Goal: Check status: Check status

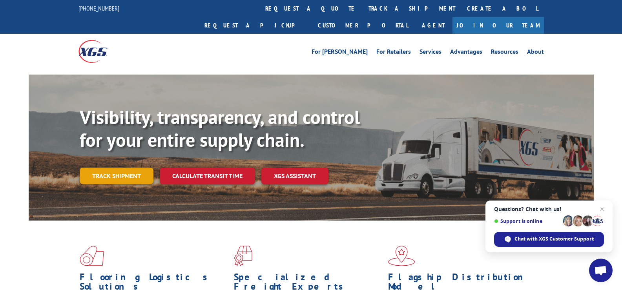
click at [115, 167] on link "Track shipment" at bounding box center [117, 175] width 74 height 16
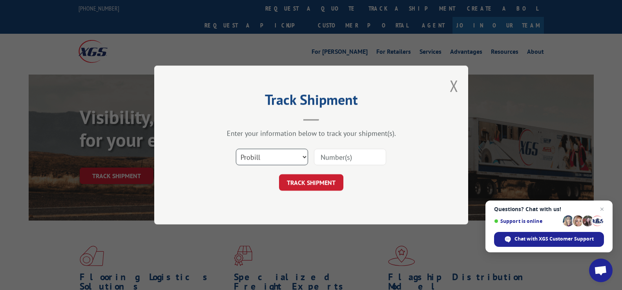
click at [276, 158] on select "Select category... Probill BOL PO" at bounding box center [272, 157] width 72 height 16
select select "po"
click at [236, 149] on select "Select category... Probill BOL PO" at bounding box center [272, 157] width 72 height 16
click at [325, 160] on input at bounding box center [350, 157] width 72 height 16
paste input "907202"
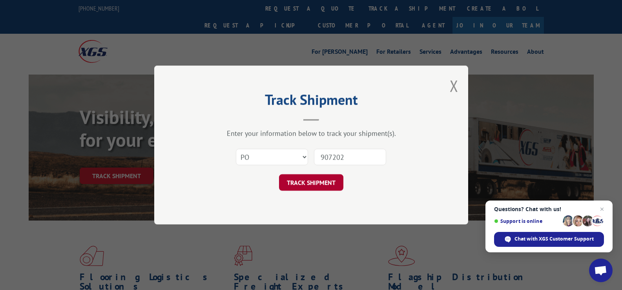
type input "907202"
click at [319, 180] on button "TRACK SHIPMENT" at bounding box center [311, 182] width 64 height 16
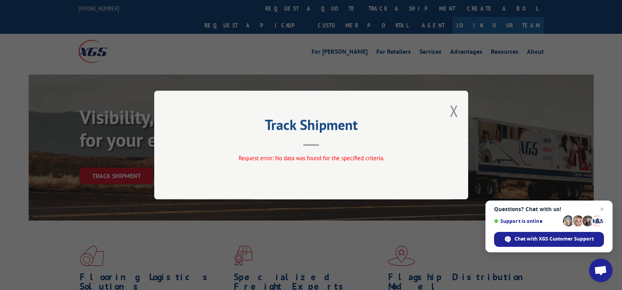
click at [457, 112] on button "Close modal" at bounding box center [453, 110] width 9 height 21
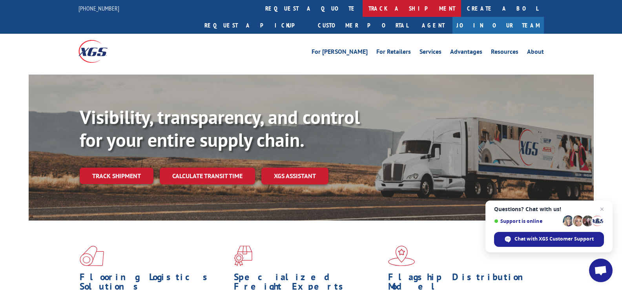
click at [362, 11] on link "track a shipment" at bounding box center [411, 8] width 98 height 17
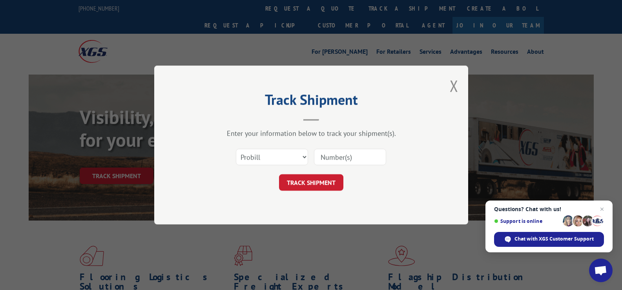
click at [346, 154] on input at bounding box center [350, 157] width 72 height 16
paste input "17469352"
type input "17469352"
click at [324, 183] on button "TRACK SHIPMENT" at bounding box center [311, 182] width 64 height 16
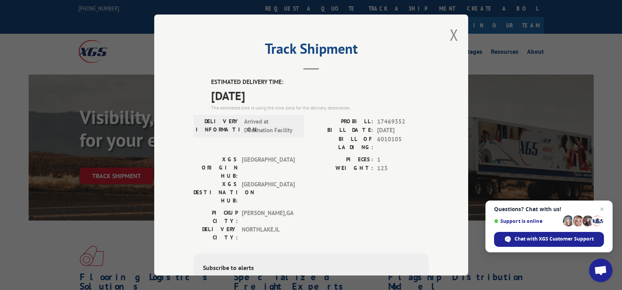
drag, startPoint x: 452, startPoint y: 36, endPoint x: 443, endPoint y: 33, distance: 9.4
click at [451, 36] on button "Close modal" at bounding box center [453, 34] width 9 height 21
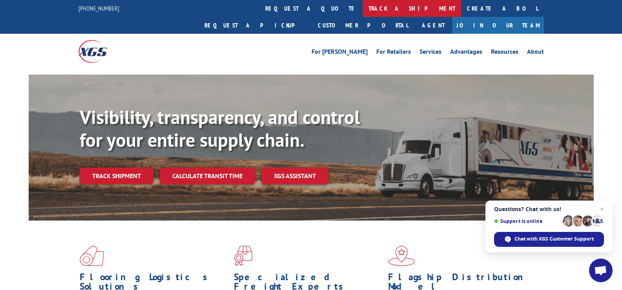
click at [362, 9] on link "track a shipment" at bounding box center [411, 8] width 98 height 17
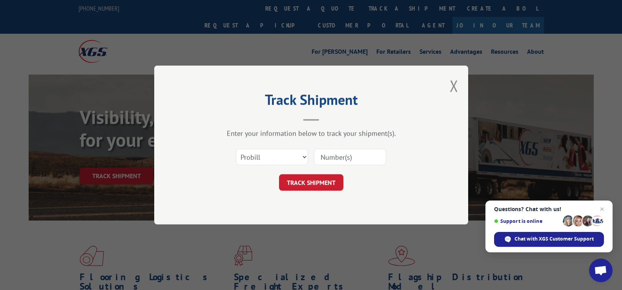
click at [344, 146] on div "Select category... Probill BOL PO" at bounding box center [310, 157] width 235 height 26
click at [345, 158] on input at bounding box center [350, 157] width 72 height 16
paste input "17469297"
type input "17469297"
click at [336, 178] on button "TRACK SHIPMENT" at bounding box center [311, 182] width 64 height 16
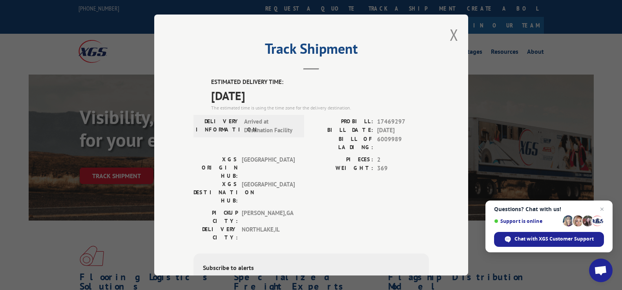
drag, startPoint x: 453, startPoint y: 33, endPoint x: 439, endPoint y: 30, distance: 14.4
click at [439, 30] on div "Track Shipment ESTIMATED DELIVERY TIME: [DATE] The estimated time is using the …" at bounding box center [311, 145] width 314 height 261
click at [449, 36] on button "Close modal" at bounding box center [453, 34] width 9 height 21
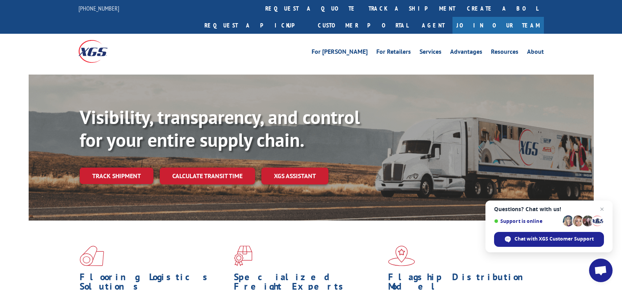
drag, startPoint x: 302, startPoint y: 9, endPoint x: 302, endPoint y: 32, distance: 22.7
click at [362, 9] on link "track a shipment" at bounding box center [411, 8] width 98 height 17
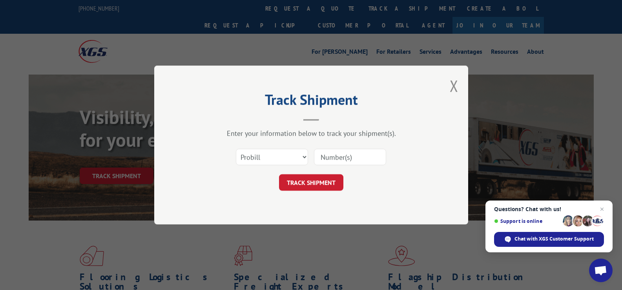
click at [348, 156] on input at bounding box center [350, 157] width 72 height 16
paste input "17469298"
type input "17469298"
click at [329, 182] on button "TRACK SHIPMENT" at bounding box center [311, 182] width 64 height 16
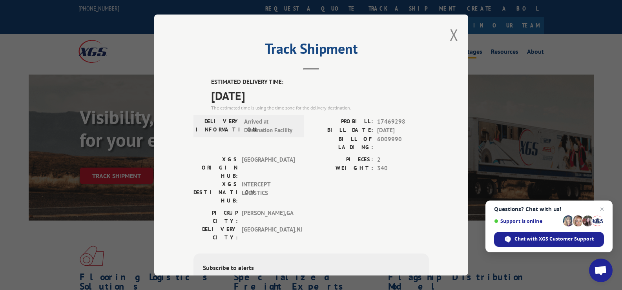
click at [449, 34] on button "Close modal" at bounding box center [453, 34] width 9 height 21
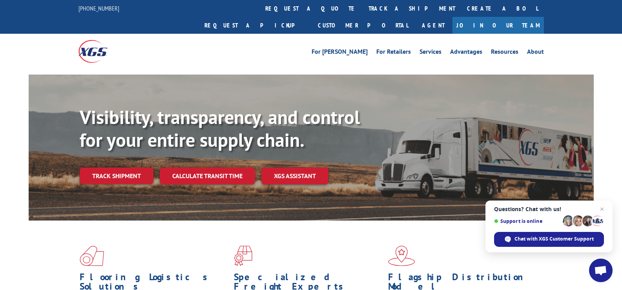
drag, startPoint x: 130, startPoint y: 164, endPoint x: 144, endPoint y: 163, distance: 13.7
click at [131, 167] on link "Track shipment" at bounding box center [117, 175] width 74 height 16
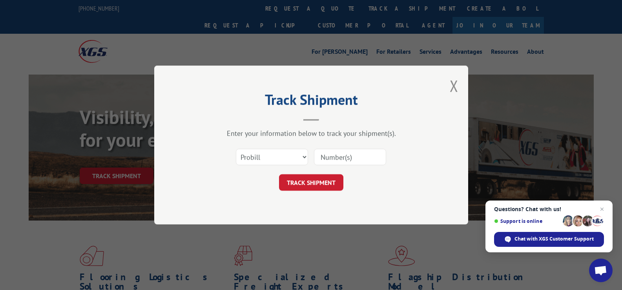
click at [337, 157] on input at bounding box center [350, 157] width 72 height 16
paste input "17470413"
type input "17470413"
click at [307, 180] on button "TRACK SHIPMENT" at bounding box center [311, 182] width 64 height 16
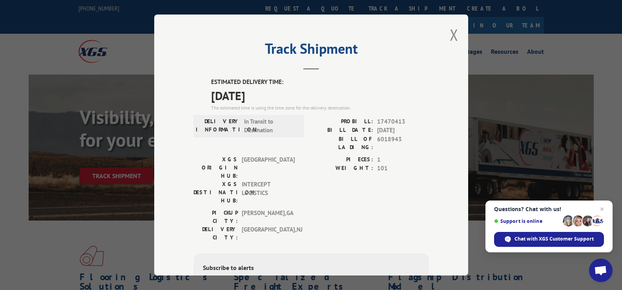
drag, startPoint x: 449, startPoint y: 36, endPoint x: 436, endPoint y: 30, distance: 14.6
click at [449, 35] on button "Close modal" at bounding box center [453, 34] width 9 height 21
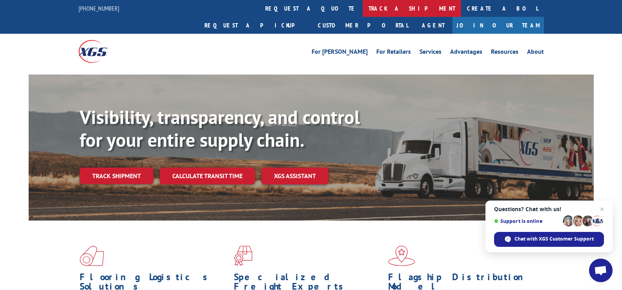
click at [362, 6] on link "track a shipment" at bounding box center [411, 8] width 98 height 17
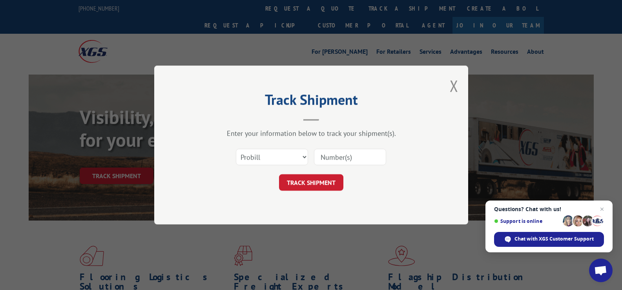
click at [350, 157] on input at bounding box center [350, 157] width 72 height 16
paste input "17470346"
type input "17470346"
click at [329, 180] on button "TRACK SHIPMENT" at bounding box center [311, 182] width 64 height 16
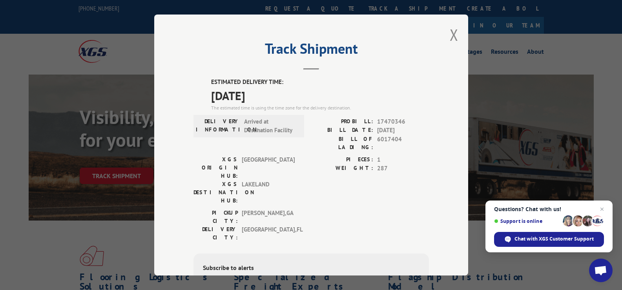
drag, startPoint x: 452, startPoint y: 36, endPoint x: 422, endPoint y: 29, distance: 30.9
click at [449, 35] on button "Close modal" at bounding box center [453, 34] width 9 height 21
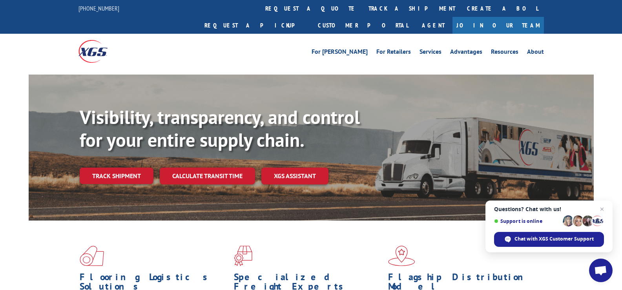
click at [362, 5] on link "track a shipment" at bounding box center [411, 8] width 98 height 17
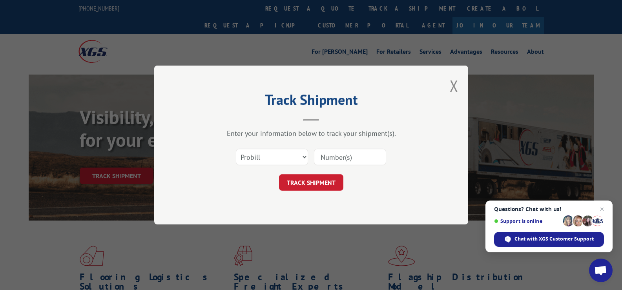
click at [343, 153] on input at bounding box center [350, 157] width 72 height 16
paste input "17271313"
type input "17271313"
click at [332, 181] on button "TRACK SHIPMENT" at bounding box center [311, 182] width 64 height 16
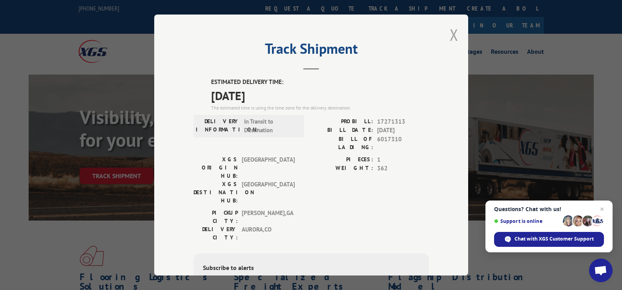
click at [451, 35] on button "Close modal" at bounding box center [453, 34] width 9 height 21
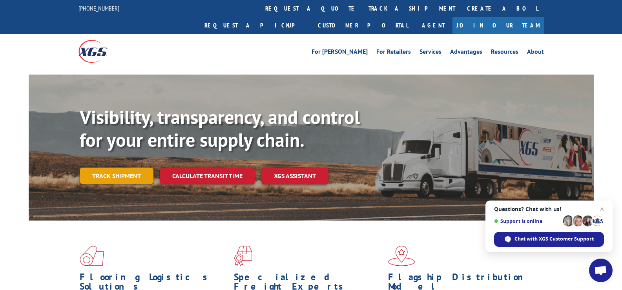
click at [136, 167] on link "Track shipment" at bounding box center [117, 175] width 74 height 16
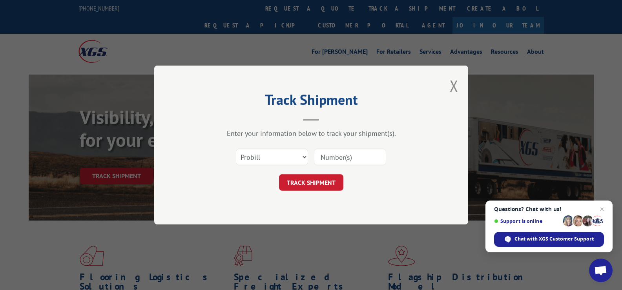
click at [376, 155] on input at bounding box center [350, 157] width 72 height 16
paste input "17470416"
type input "17470416"
click at [335, 176] on button "TRACK SHIPMENT" at bounding box center [311, 182] width 64 height 16
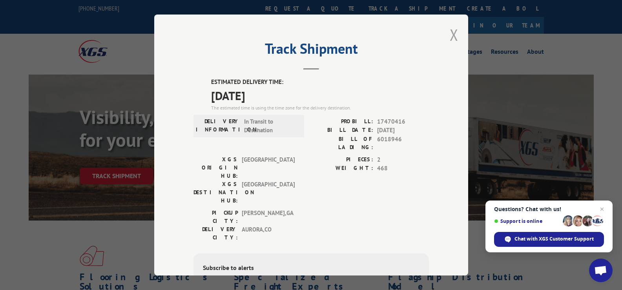
click at [454, 34] on button "Close modal" at bounding box center [453, 34] width 9 height 21
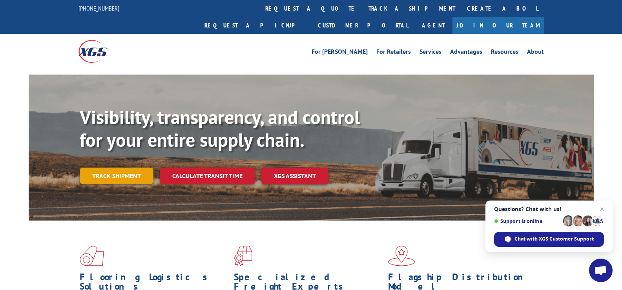
click at [117, 167] on link "Track shipment" at bounding box center [117, 175] width 74 height 16
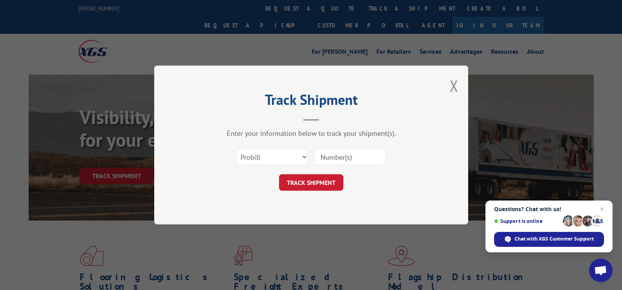
click at [327, 156] on input at bounding box center [350, 157] width 72 height 16
paste input "17228814"
type input "17228814"
click at [329, 173] on form "Select category... Probill BOL PO 17228814 TRACK SHIPMENT" at bounding box center [310, 167] width 235 height 47
click at [335, 180] on button "TRACK SHIPMENT" at bounding box center [311, 182] width 64 height 16
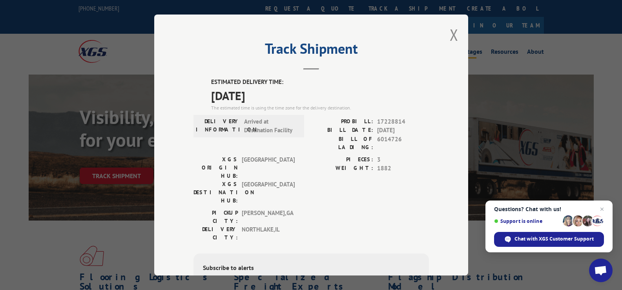
click at [452, 33] on button "Close modal" at bounding box center [453, 34] width 9 height 21
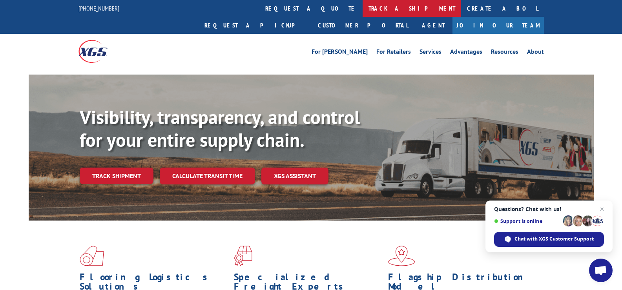
click at [362, 7] on link "track a shipment" at bounding box center [411, 8] width 98 height 17
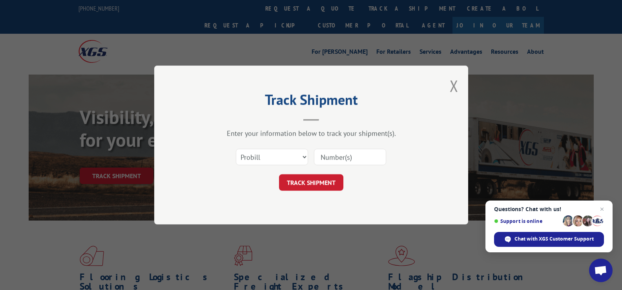
click at [357, 158] on input at bounding box center [350, 157] width 72 height 16
paste input "17470412"
type input "17470412"
click at [311, 180] on button "TRACK SHIPMENT" at bounding box center [311, 182] width 64 height 16
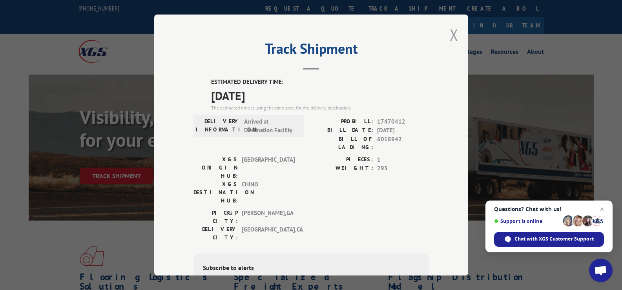
click at [452, 32] on button "Close modal" at bounding box center [453, 34] width 9 height 21
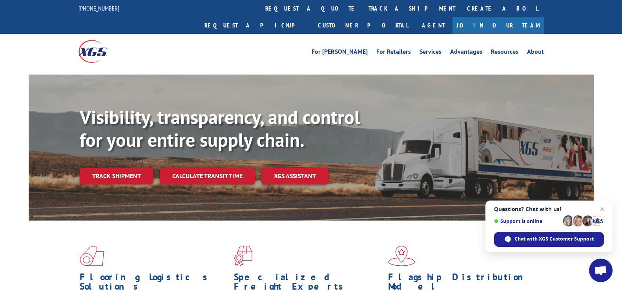
click at [362, 7] on link "track a shipment" at bounding box center [411, 8] width 98 height 17
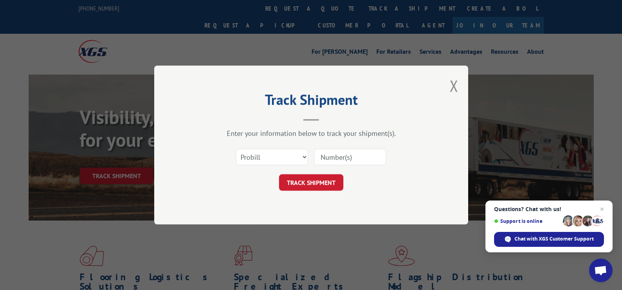
click at [343, 157] on input at bounding box center [350, 157] width 72 height 16
paste input "17470414"
type input "17470414"
click at [321, 188] on button "TRACK SHIPMENT" at bounding box center [311, 182] width 64 height 16
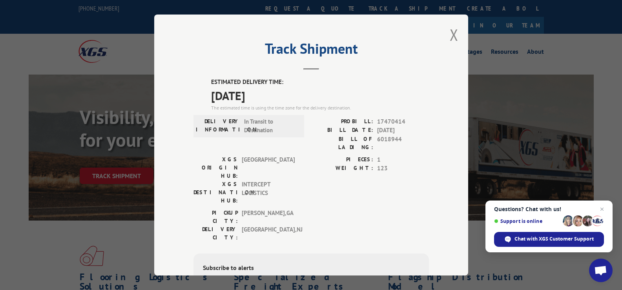
drag, startPoint x: 450, startPoint y: 34, endPoint x: 438, endPoint y: 34, distance: 11.8
click at [449, 34] on button "Close modal" at bounding box center [453, 34] width 9 height 21
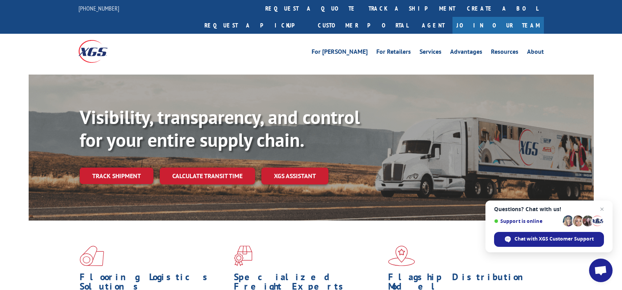
click at [362, 7] on link "track a shipment" at bounding box center [411, 8] width 98 height 17
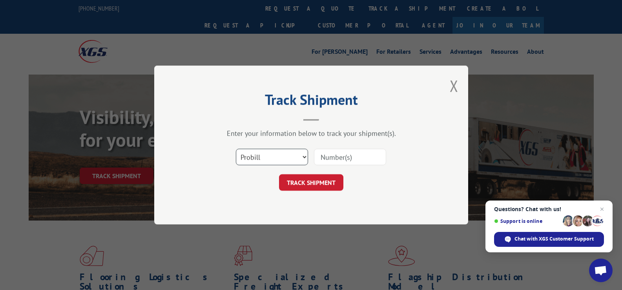
click at [276, 156] on select "Select category... Probill BOL PO" at bounding box center [272, 157] width 72 height 16
select select "po"
click at [236, 149] on select "Select category... Probill BOL PO" at bounding box center [272, 157] width 72 height 16
click at [338, 156] on input at bounding box center [350, 157] width 72 height 16
paste input "907202"
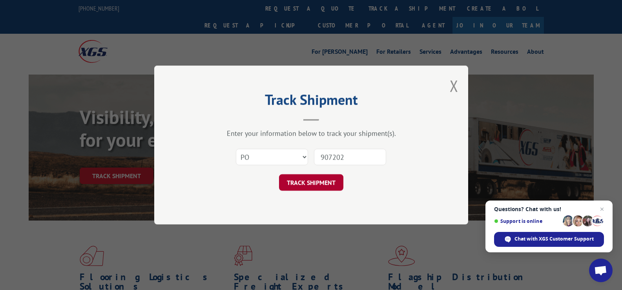
type input "907202"
click at [326, 180] on button "TRACK SHIPMENT" at bounding box center [311, 182] width 64 height 16
